Goal: Task Accomplishment & Management: Manage account settings

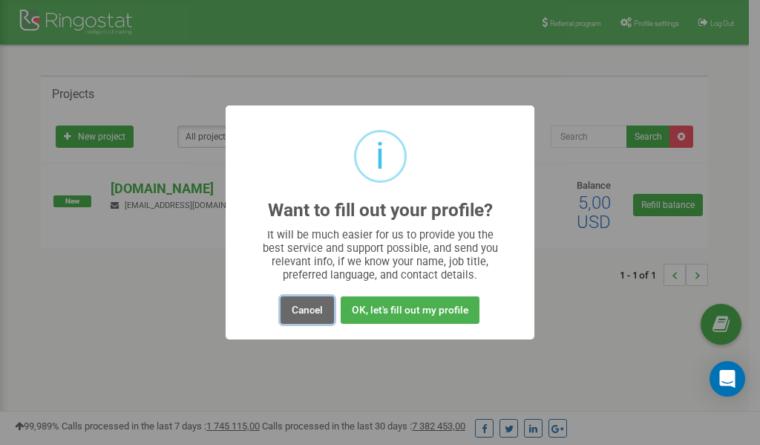
click at [311, 307] on button "Cancel" at bounding box center [307, 309] width 53 height 27
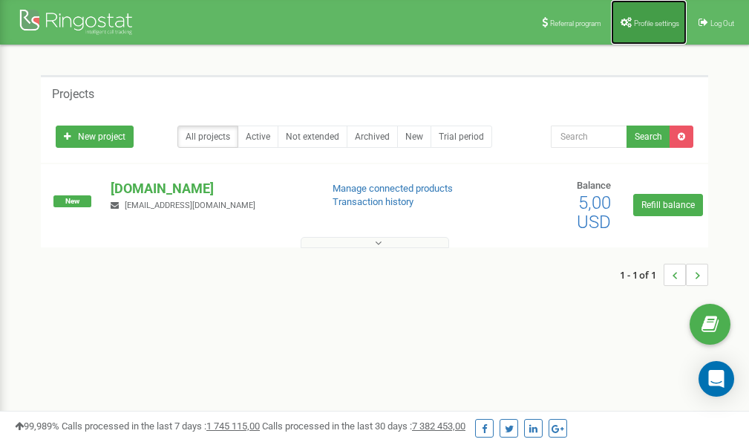
click at [654, 28] on link "Profile settings" at bounding box center [649, 22] width 76 height 45
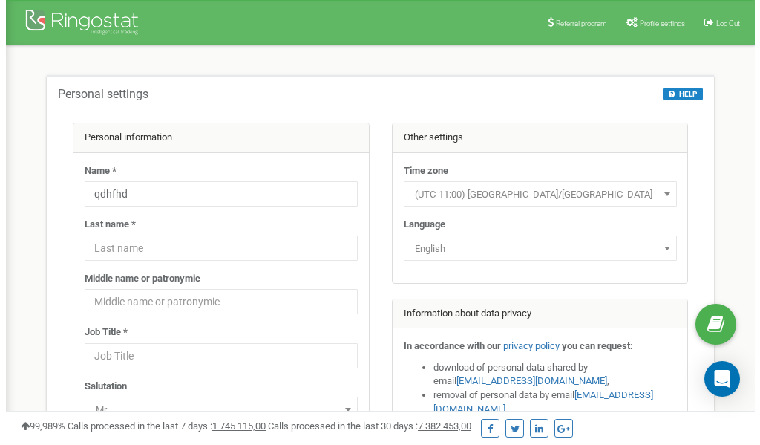
scroll to position [74, 0]
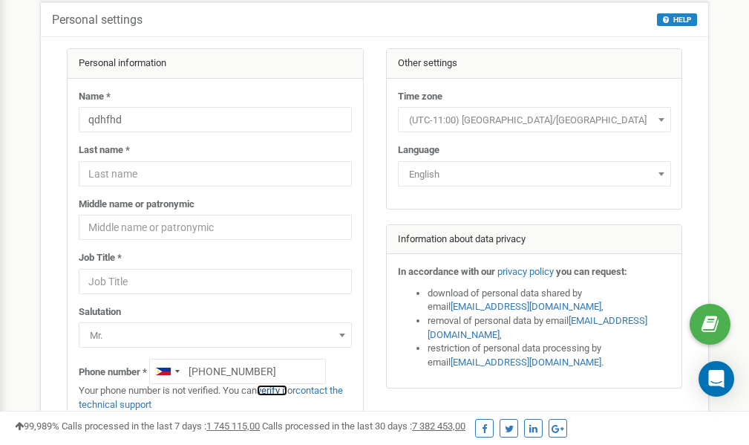
click at [281, 389] on link "verify it" at bounding box center [272, 389] width 30 height 11
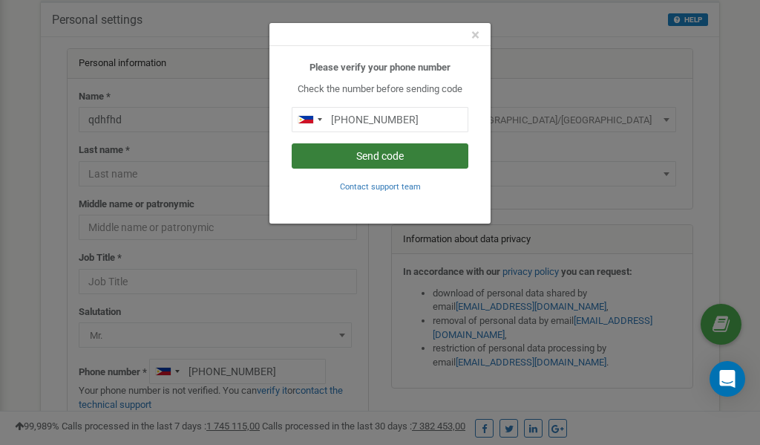
click at [360, 157] on button "Send code" at bounding box center [380, 155] width 177 height 25
